Goal: Information Seeking & Learning: Learn about a topic

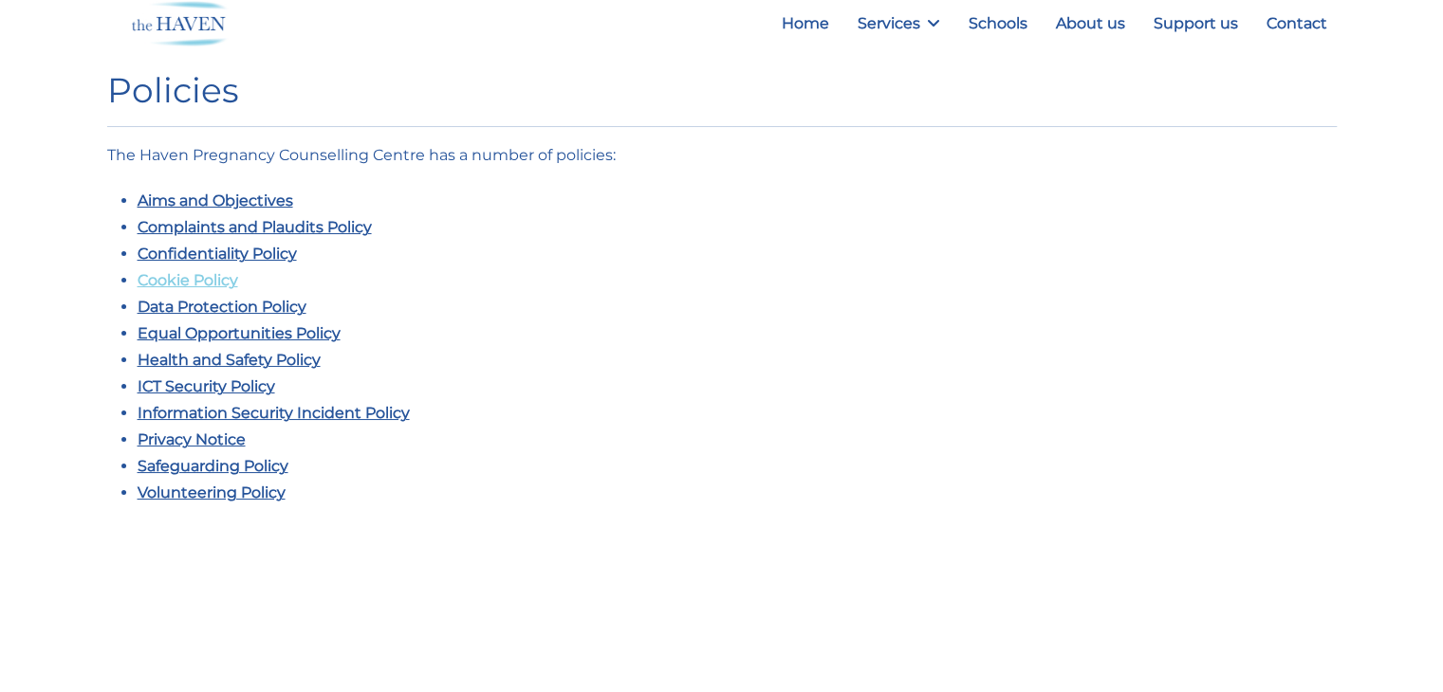
click at [180, 281] on link "Cookie Policy" at bounding box center [188, 280] width 101 height 18
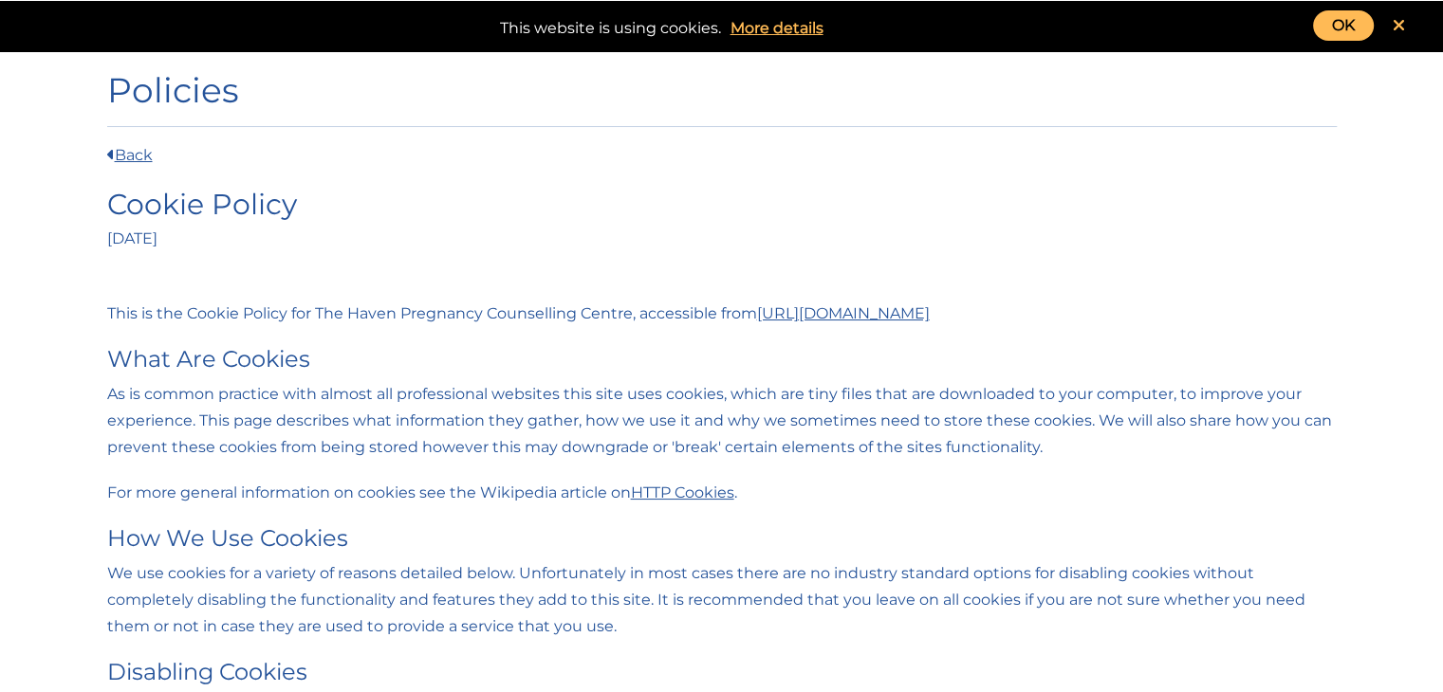
click at [1341, 25] on link "OK" at bounding box center [1343, 25] width 61 height 30
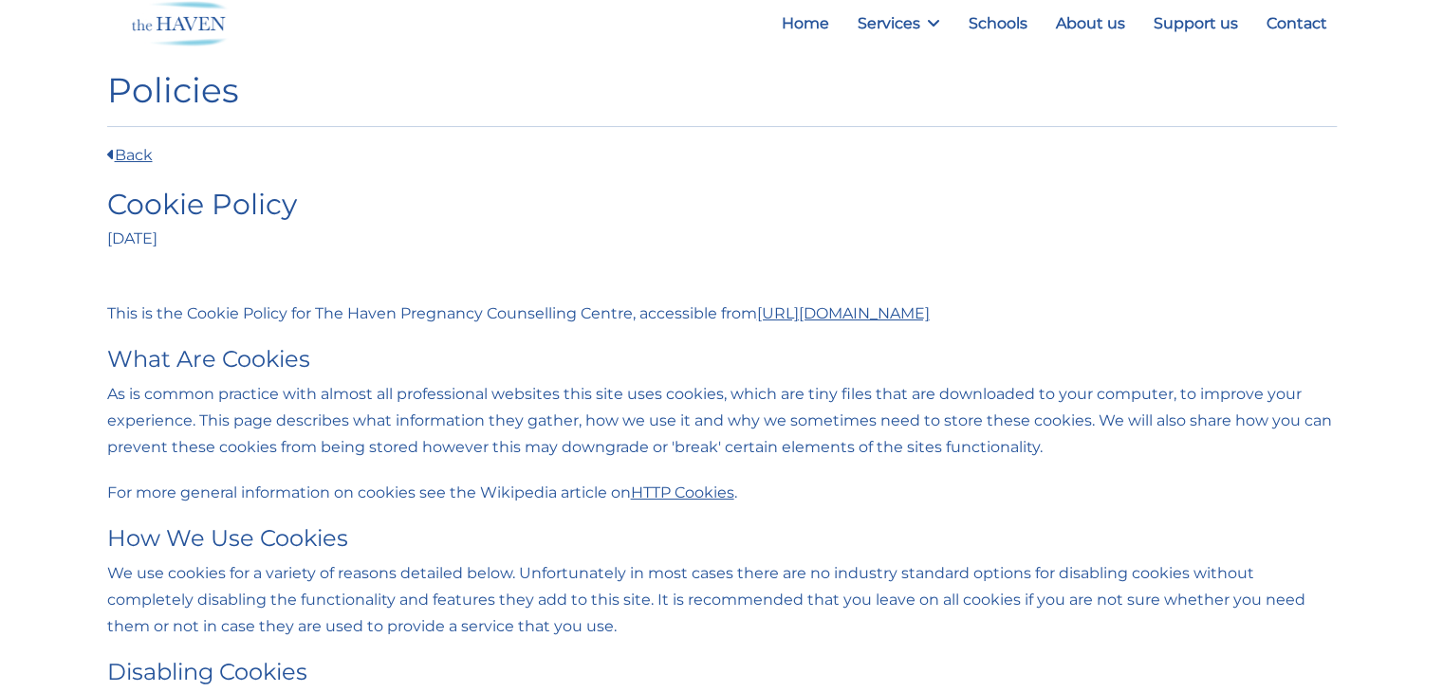
click at [114, 199] on h2 "Cookie Policy" at bounding box center [721, 205] width 1229 height 34
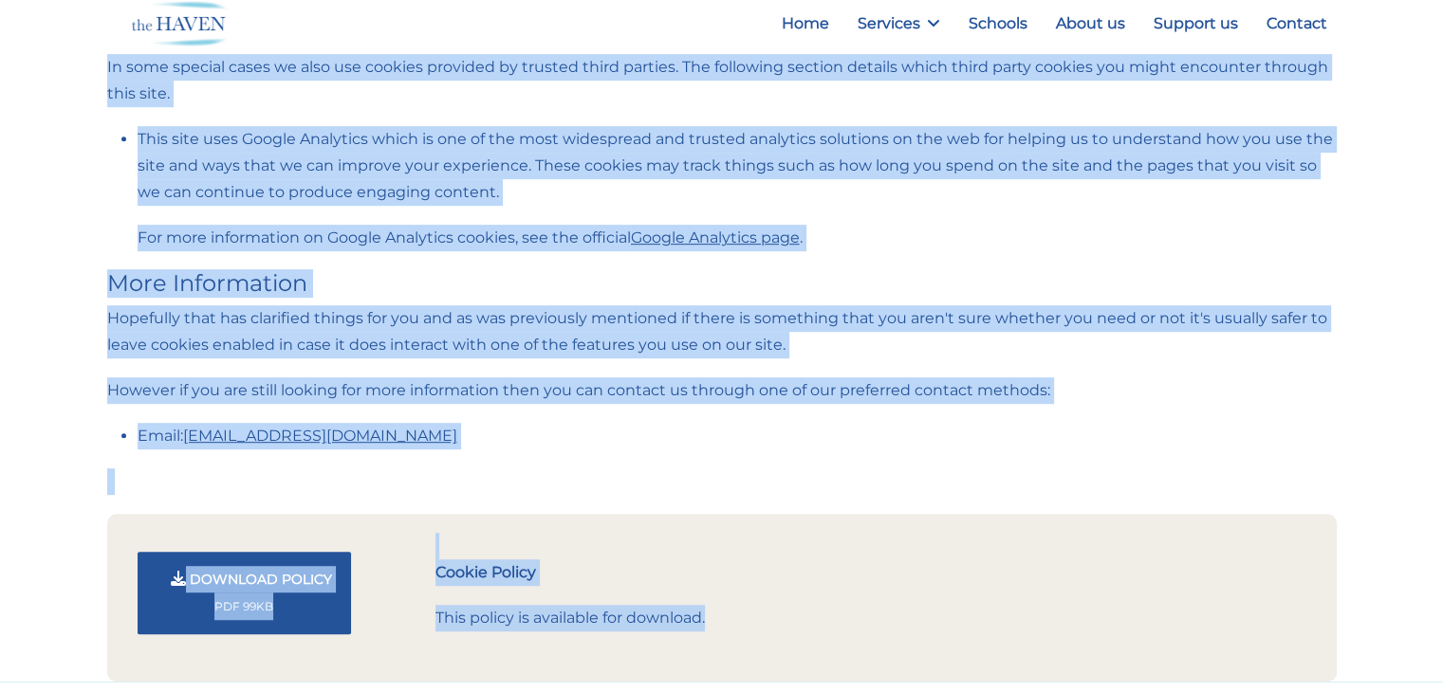
scroll to position [976, 0]
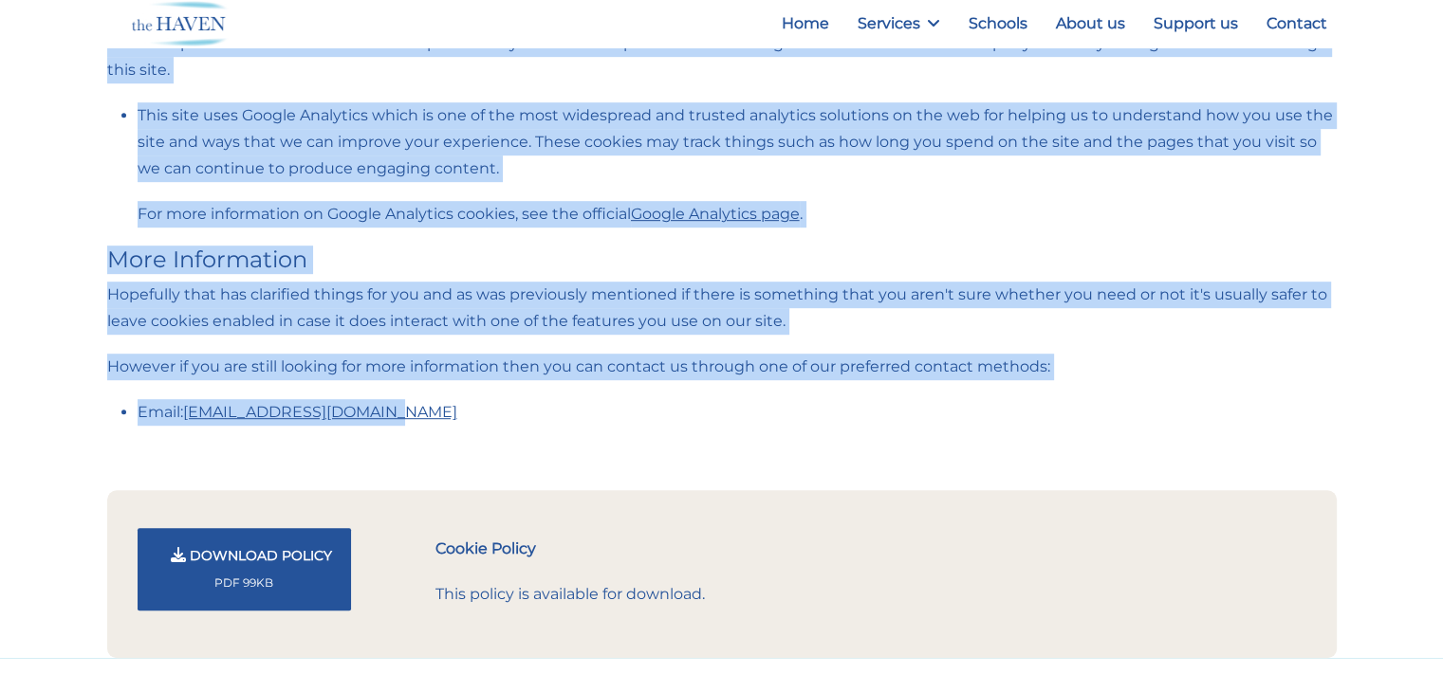
drag, startPoint x: 111, startPoint y: 203, endPoint x: 704, endPoint y: 415, distance: 629.8
copy div "Cookie Policy [DATE] This is the Cookie Policy for The Haven Pregnancy Counsell…"
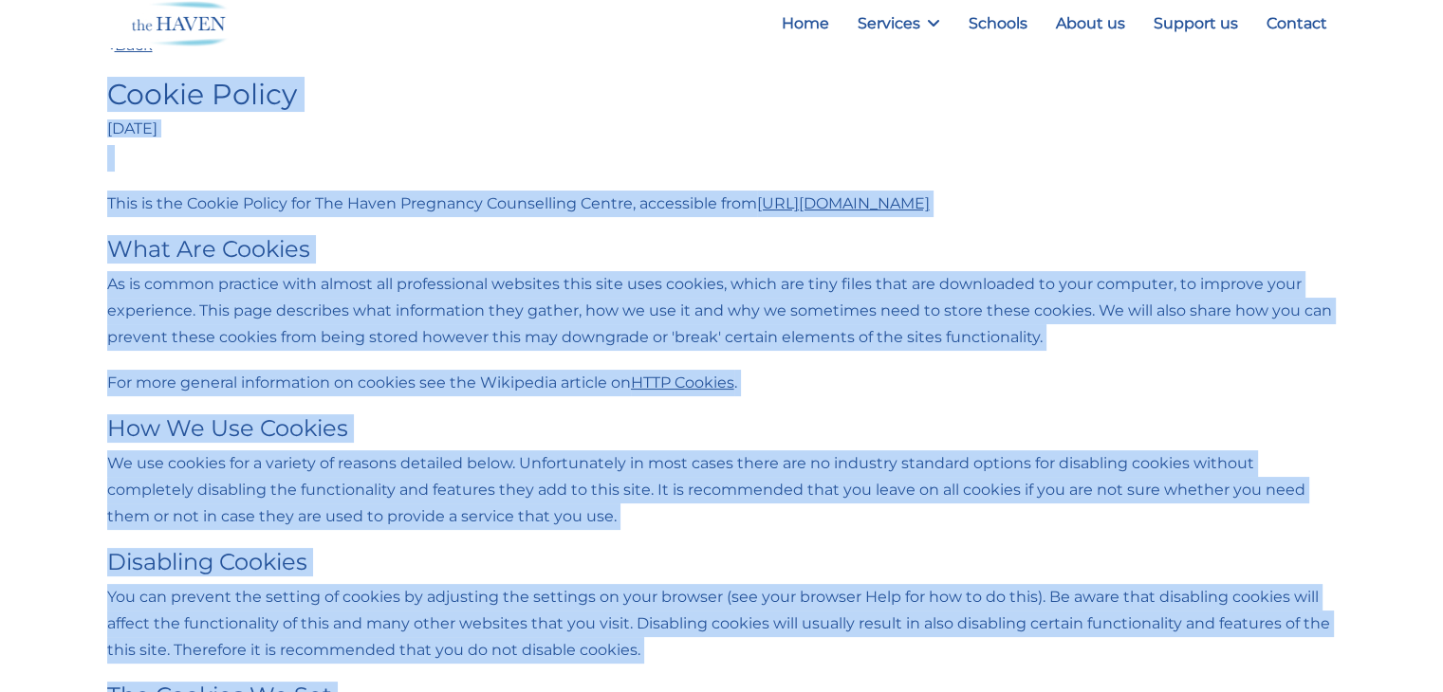
scroll to position [0, 0]
